Goal: Task Accomplishment & Management: Manage account settings

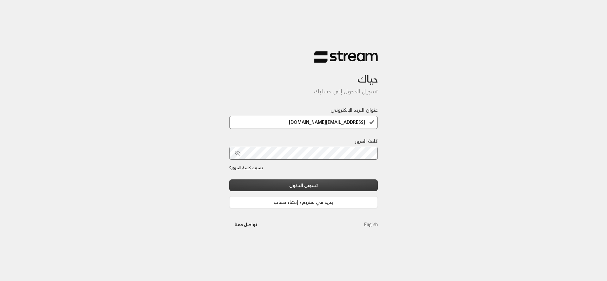
click at [306, 181] on button "تسجيل الدخول" at bounding box center [303, 185] width 149 height 12
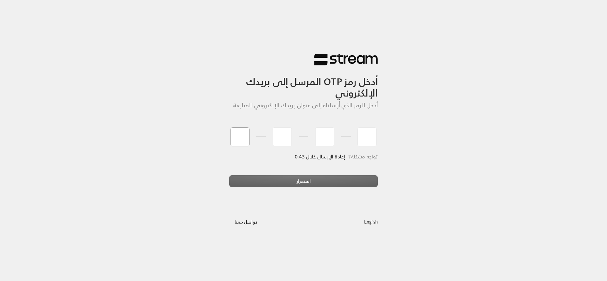
type input "0"
type input "3"
type input "4"
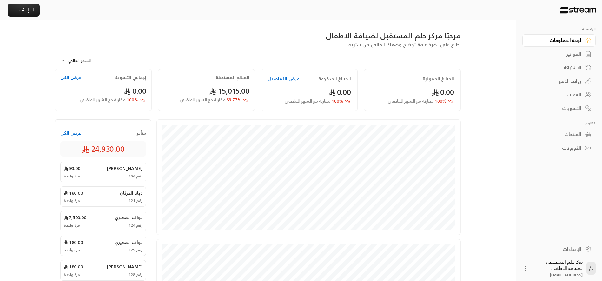
click at [565, 106] on div "التسويات" at bounding box center [555, 108] width 51 height 6
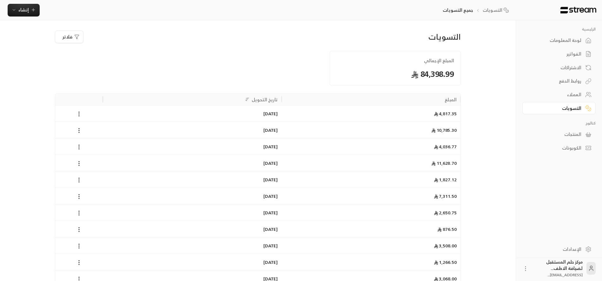
click at [567, 54] on div "الفواتير" at bounding box center [555, 54] width 51 height 6
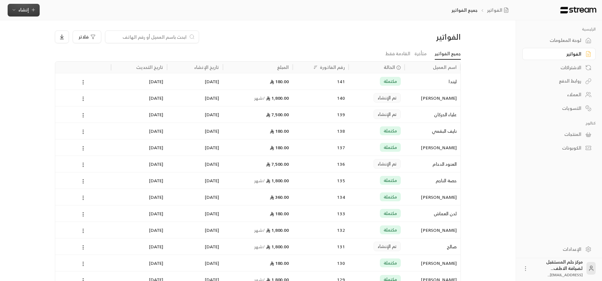
click at [28, 5] on button "إنشاء" at bounding box center [24, 10] width 32 height 13
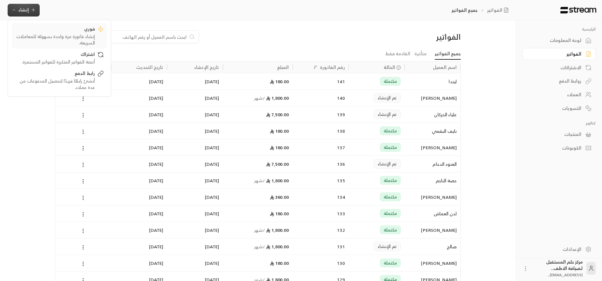
click at [54, 36] on div "إنشاء فاتورة مرة واحدة بسهولة للمعاملات السريعة." at bounding box center [55, 39] width 80 height 13
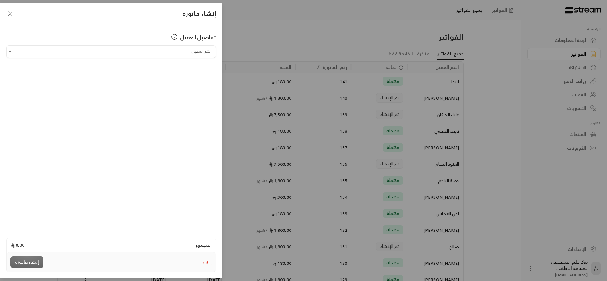
click at [128, 58] on div "اختر العميل" at bounding box center [110, 51] width 209 height 13
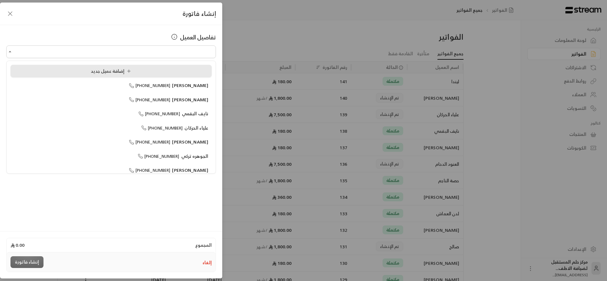
click at [130, 75] on span "إضافة عميل جديد" at bounding box center [112, 71] width 43 height 8
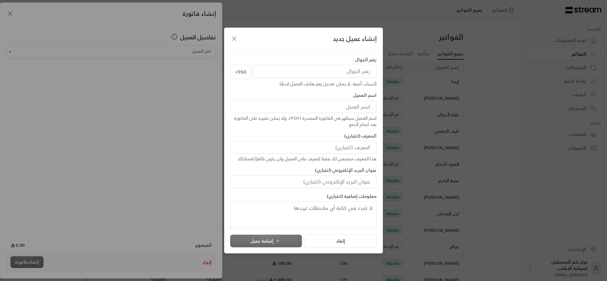
click at [232, 42] on icon "button" at bounding box center [234, 39] width 8 height 8
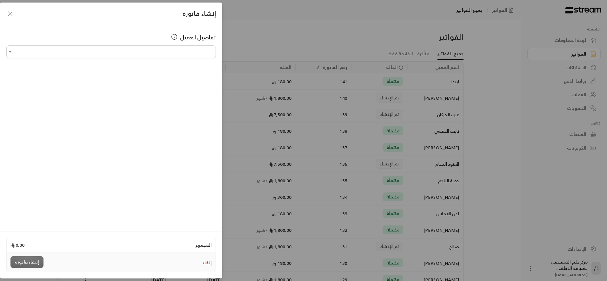
click at [9, 12] on icon "button" at bounding box center [10, 14] width 8 height 8
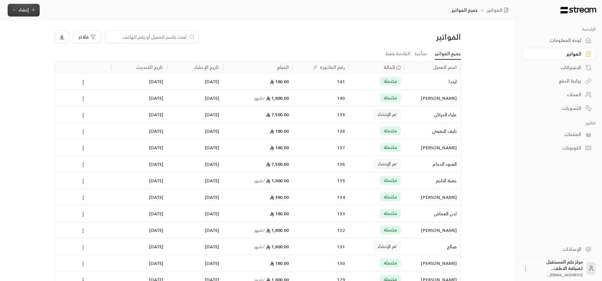
click at [23, 10] on span "إنشاء" at bounding box center [23, 10] width 10 height 8
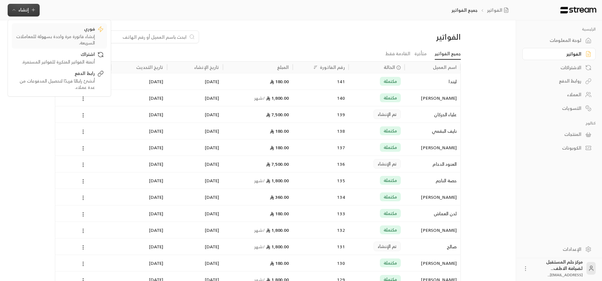
click at [28, 25] on link "فوري إنشاء فاتورة مرة واحدة بسهولة للمعاملات السريعة." at bounding box center [59, 35] width 95 height 25
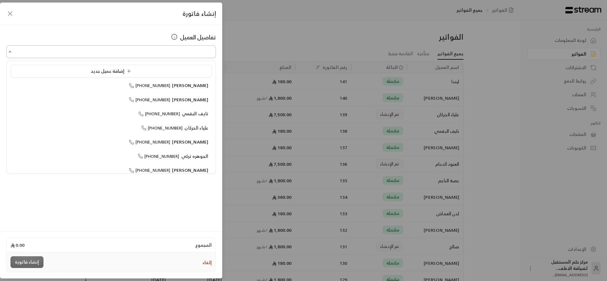
click at [108, 55] on input "اختر العميل" at bounding box center [110, 51] width 209 height 11
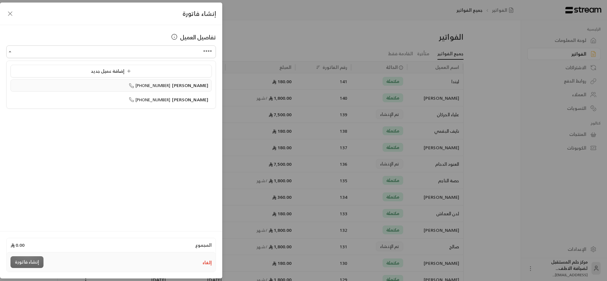
click at [151, 86] on span "[PHONE_NUMBER]" at bounding box center [150, 85] width 42 height 7
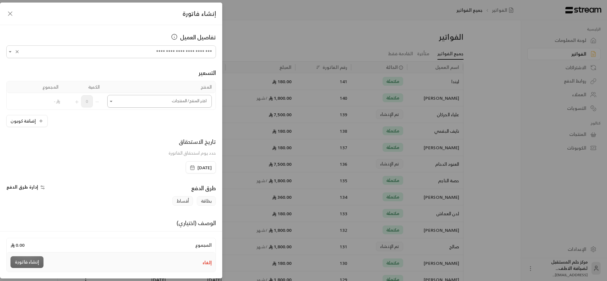
type input "**********"
click at [134, 99] on input "اختر العميل" at bounding box center [159, 101] width 104 height 11
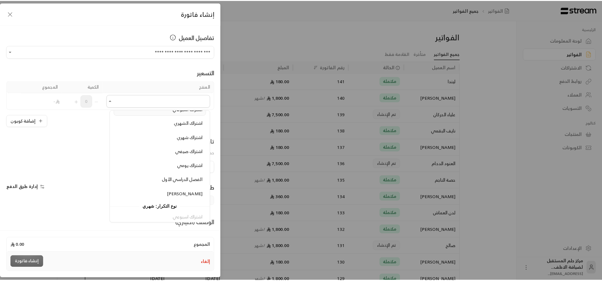
scroll to position [81, 0]
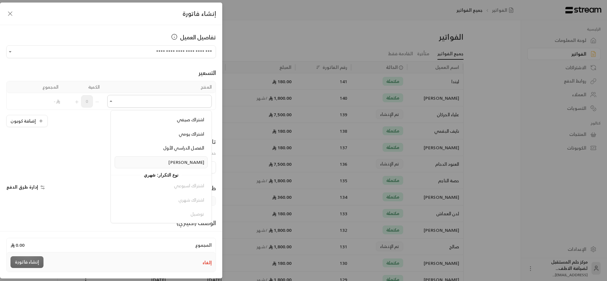
click at [165, 161] on div "[PERSON_NAME]" at bounding box center [161, 162] width 86 height 7
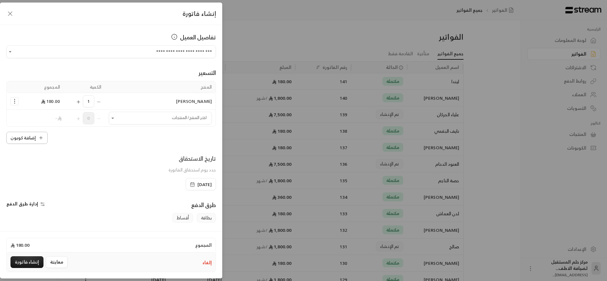
click at [32, 139] on button "إضافة كوبون" at bounding box center [26, 138] width 41 height 12
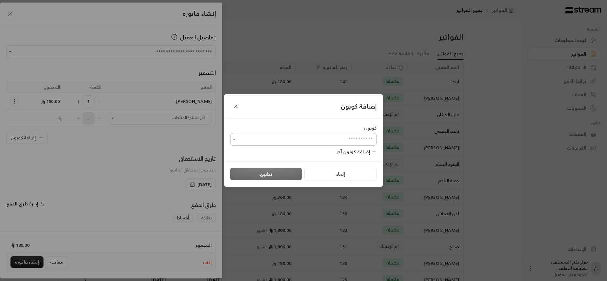
click at [336, 135] on input "اختر العميل" at bounding box center [303, 139] width 146 height 11
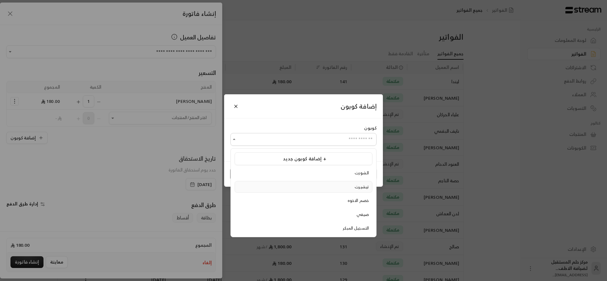
click at [333, 183] on li "تيشيرت" at bounding box center [303, 187] width 138 height 12
type input "******"
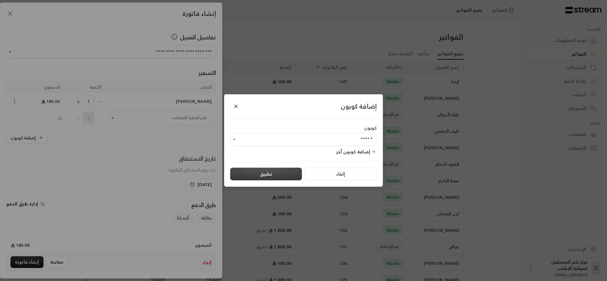
click at [274, 173] on button "تطبيق" at bounding box center [266, 174] width 72 height 13
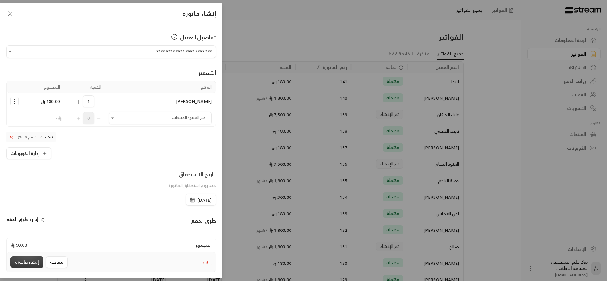
click at [18, 260] on button "إنشاء فاتورة" at bounding box center [26, 262] width 33 height 12
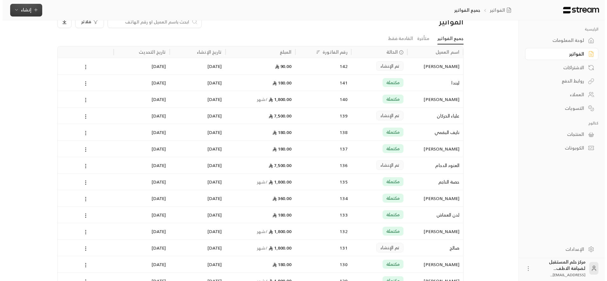
scroll to position [0, 0]
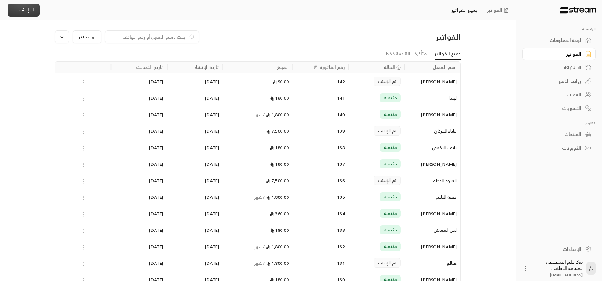
click at [15, 13] on span "إنشاء" at bounding box center [23, 10] width 24 height 8
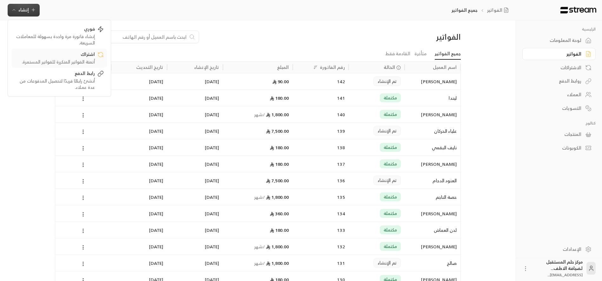
click at [64, 50] on link "اشتراك أتمتة الفواتير المتكررة للفواتير المستمرة." at bounding box center [59, 58] width 95 height 19
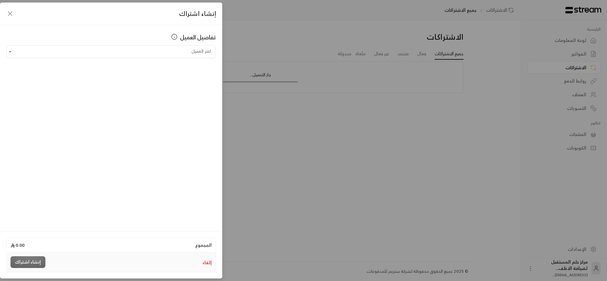
click at [13, 15] on icon "button" at bounding box center [10, 14] width 8 height 8
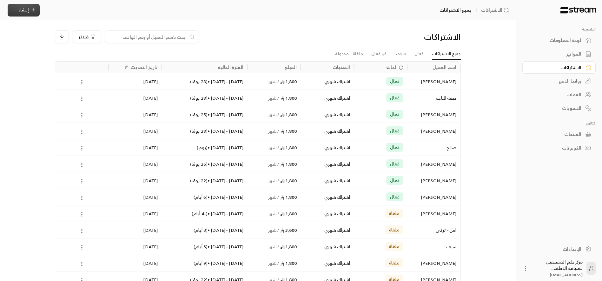
click at [13, 15] on button "إنشاء" at bounding box center [24, 10] width 32 height 13
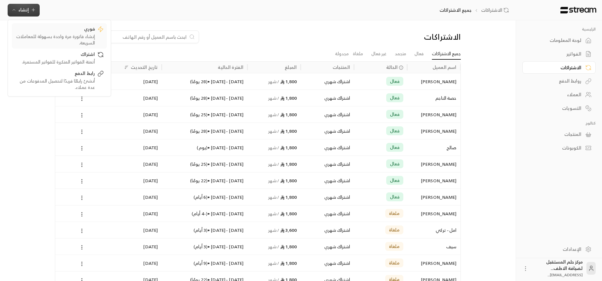
click at [33, 34] on div "إنشاء فاتورة مرة واحدة بسهولة للمعاملات السريعة." at bounding box center [55, 39] width 80 height 13
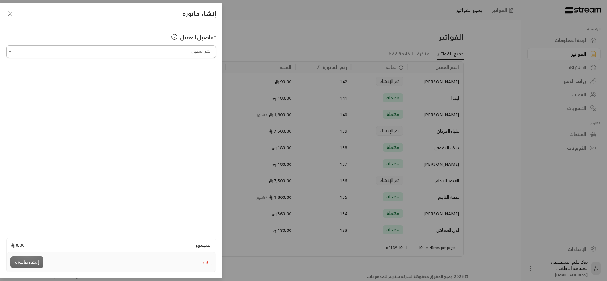
click at [137, 51] on input "اختر العميل" at bounding box center [110, 51] width 209 height 11
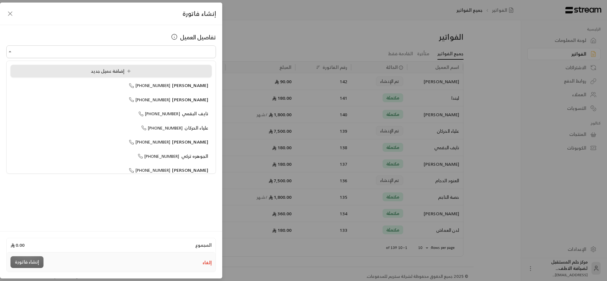
click at [142, 75] on li "إضافة عميل جديد" at bounding box center [110, 71] width 201 height 13
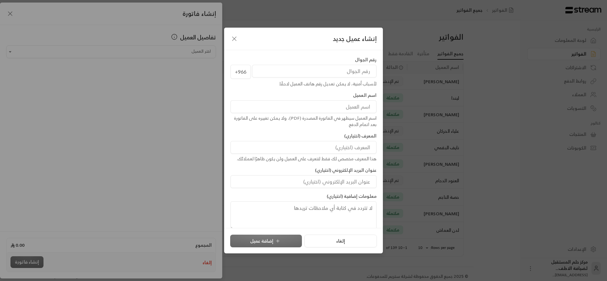
click at [232, 37] on icon "button" at bounding box center [234, 39] width 8 height 8
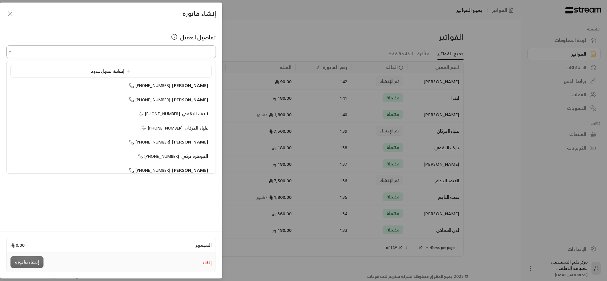
click at [195, 48] on input "اختر العميل" at bounding box center [110, 51] width 209 height 11
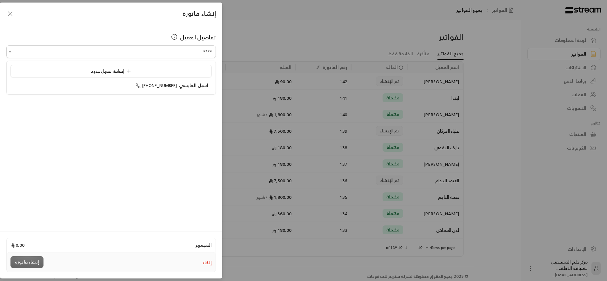
click at [188, 92] on ul "إضافة عميل جديد [PERSON_NAME] [PHONE_NUMBER]" at bounding box center [111, 77] width 209 height 33
click at [188, 89] on span "اسيل العابسي" at bounding box center [193, 85] width 29 height 8
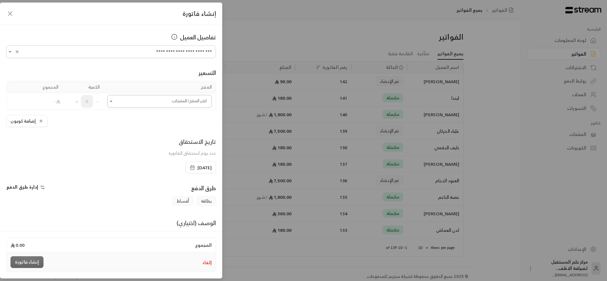
type input "**********"
click at [125, 104] on input "اختر العميل" at bounding box center [159, 101] width 104 height 11
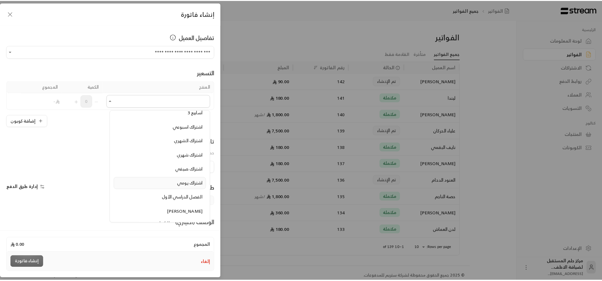
scroll to position [63, 0]
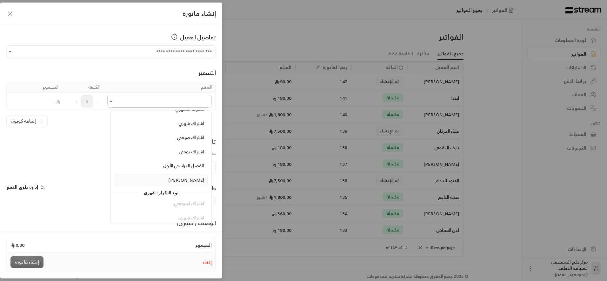
click at [168, 175] on li "[PERSON_NAME]" at bounding box center [161, 180] width 93 height 12
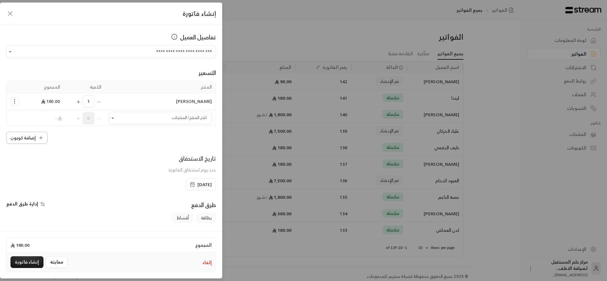
click at [32, 135] on button "إضافة كوبون" at bounding box center [26, 138] width 41 height 12
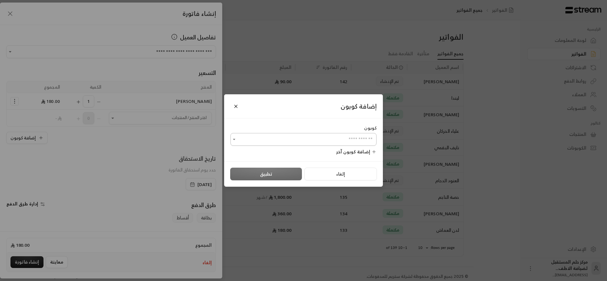
click at [372, 138] on input "اختر العميل" at bounding box center [303, 139] width 146 height 11
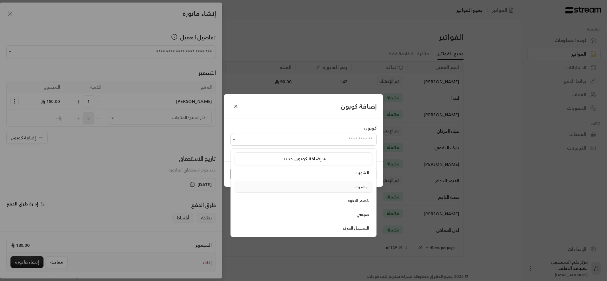
drag, startPoint x: 338, startPoint y: 228, endPoint x: 340, endPoint y: 186, distance: 41.9
click at [340, 186] on ul "إضافة كوبون جديد + الشورت تيشيرت خصم الاخوه صيفي التسجيل المبكر" at bounding box center [303, 193] width 145 height 88
click at [340, 186] on div "تيشيرت" at bounding box center [303, 187] width 131 height 6
type input "******"
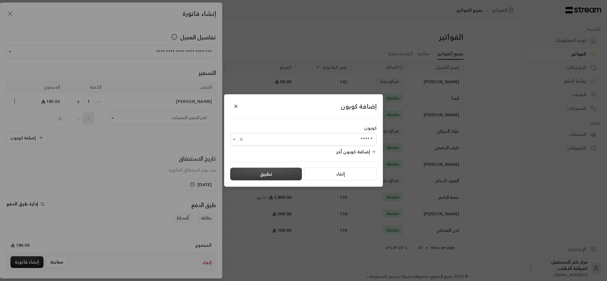
click at [254, 171] on button "تطبيق" at bounding box center [266, 174] width 72 height 13
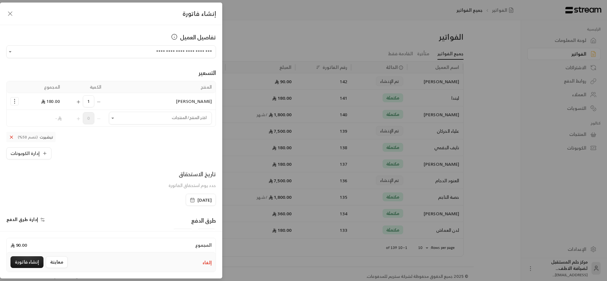
click at [352, 66] on div "**********" at bounding box center [303, 140] width 607 height 281
click at [34, 261] on button "إنشاء فاتورة" at bounding box center [26, 262] width 33 height 12
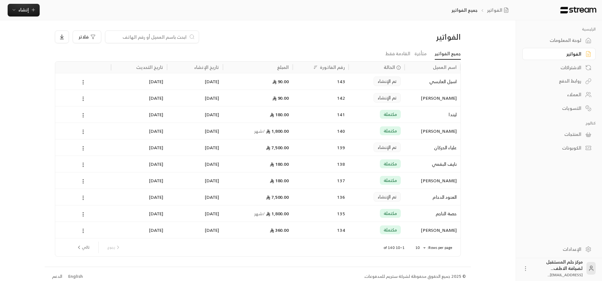
click at [422, 252] on body "الرئيسية لوحة المعلومات الفواتير الاشتراكات روابط الدفع العملاء التسويات كتالوج…" at bounding box center [301, 140] width 602 height 281
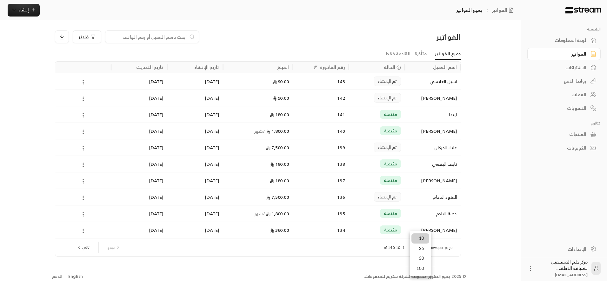
click at [422, 269] on li "100" at bounding box center [420, 268] width 18 height 10
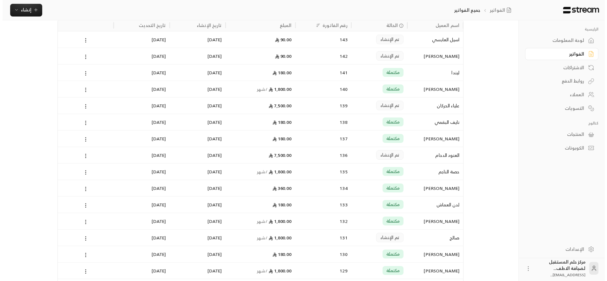
scroll to position [32, 0]
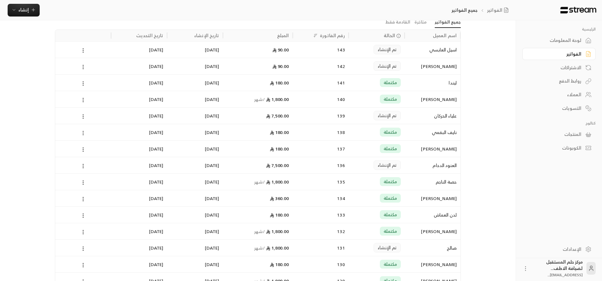
click at [82, 132] on icon at bounding box center [83, 133] width 6 height 6
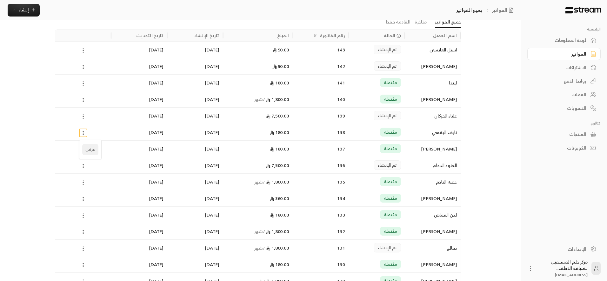
click at [91, 151] on li "عرض" at bounding box center [90, 149] width 16 height 11
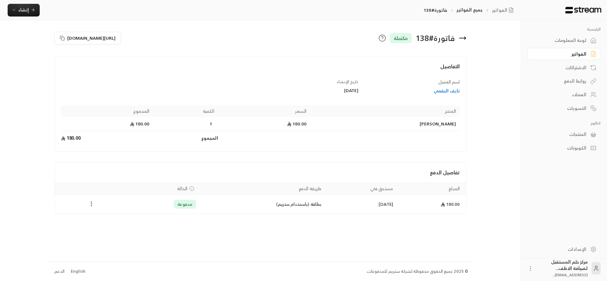
click at [92, 204] on icon "Payments" at bounding box center [91, 204] width 6 height 6
click at [100, 232] on li "استرداد" at bounding box center [107, 231] width 32 height 11
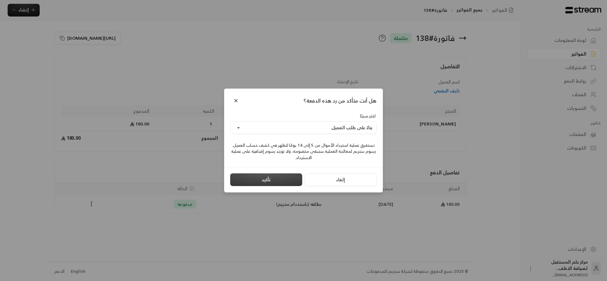
click at [273, 177] on button "تأكيد" at bounding box center [266, 179] width 72 height 13
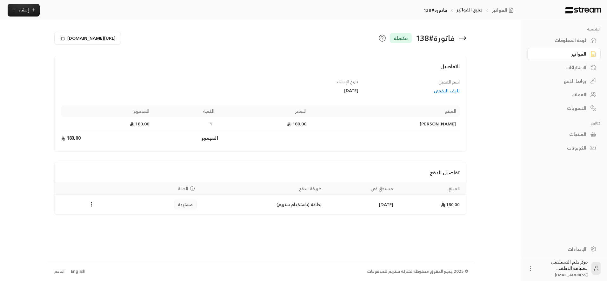
click at [462, 40] on icon at bounding box center [463, 38] width 8 height 8
